Goal: Transaction & Acquisition: Purchase product/service

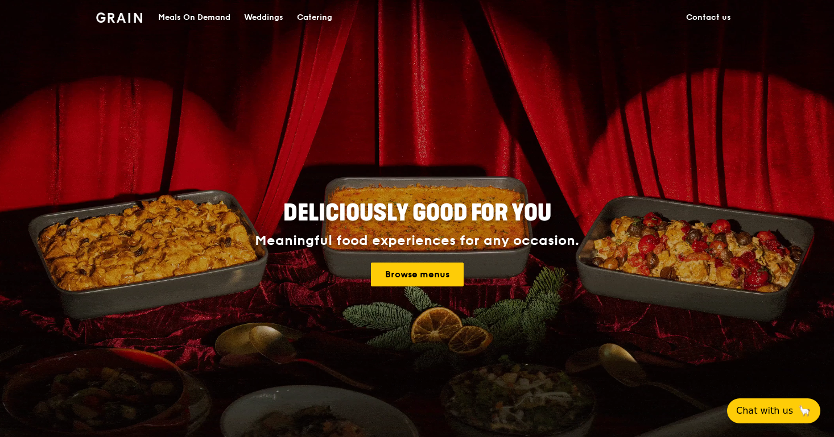
click at [189, 16] on div "Meals On Demand" at bounding box center [194, 18] width 72 height 34
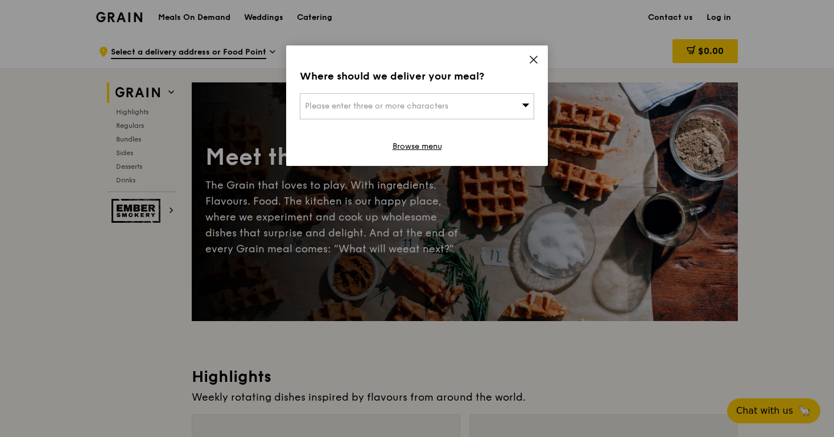
click at [500, 102] on div "Please enter three or more characters" at bounding box center [417, 106] width 234 height 26
click at [537, 59] on icon at bounding box center [533, 60] width 10 height 10
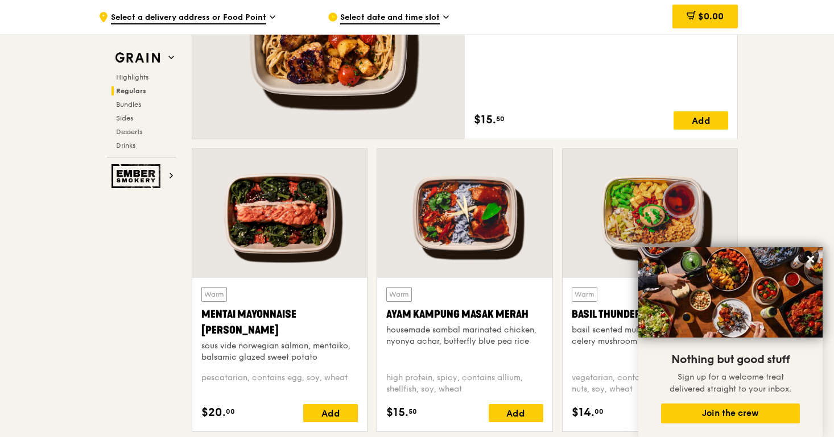
scroll to position [990, 0]
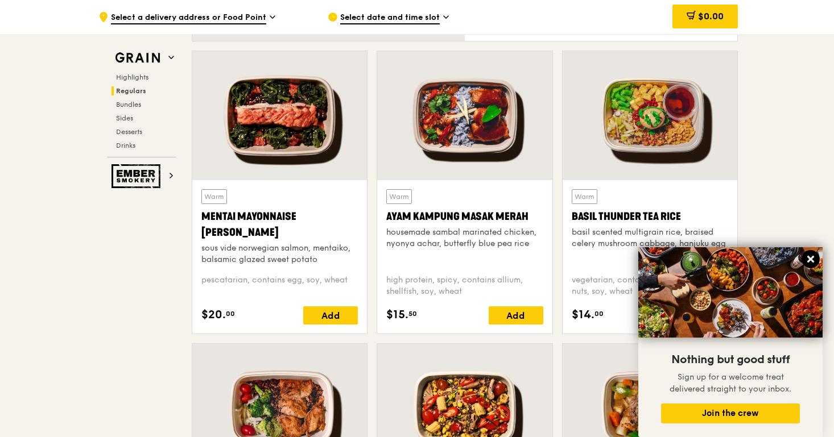
click at [807, 259] on icon at bounding box center [810, 259] width 7 height 7
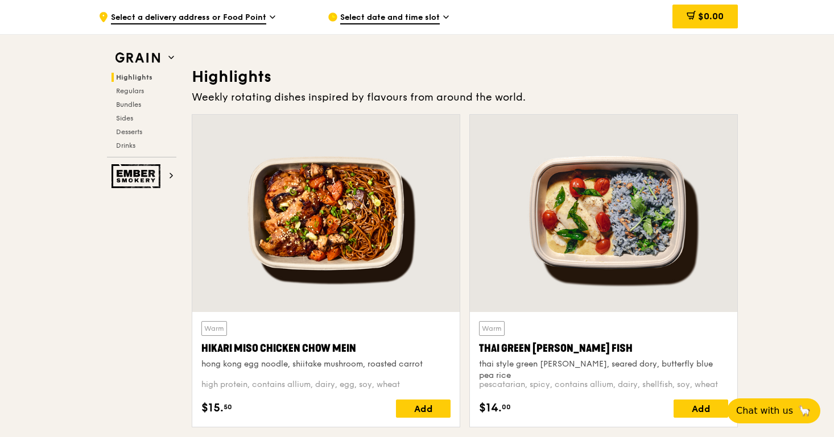
scroll to position [0, 0]
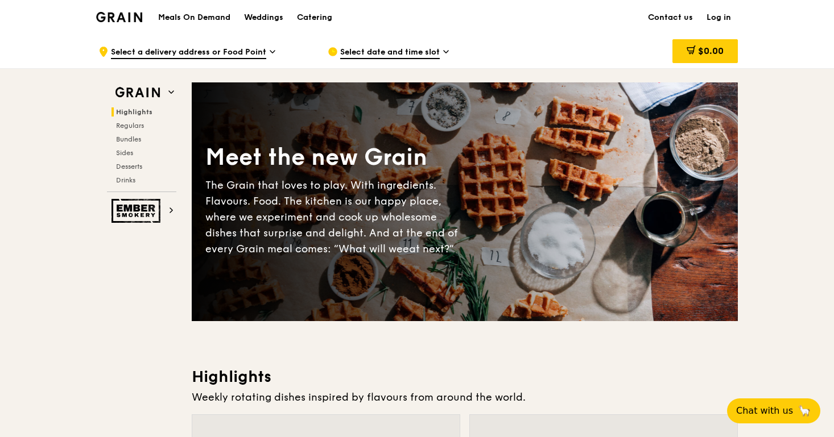
click at [316, 18] on div "Catering" at bounding box center [314, 18] width 35 height 34
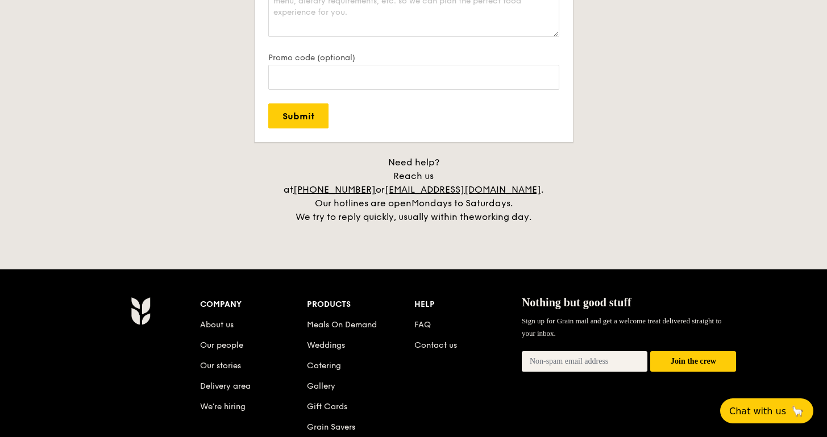
scroll to position [2645, 0]
